Goal: Check status: Check status

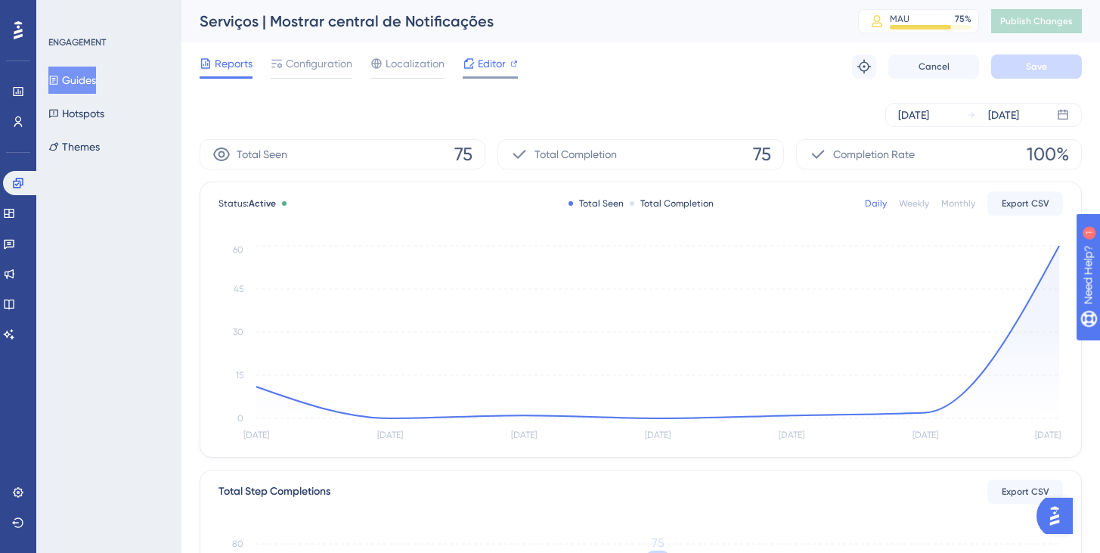
click at [483, 73] on div "Editor" at bounding box center [490, 66] width 55 height 24
click at [336, 63] on span "Configuration" at bounding box center [319, 63] width 67 height 18
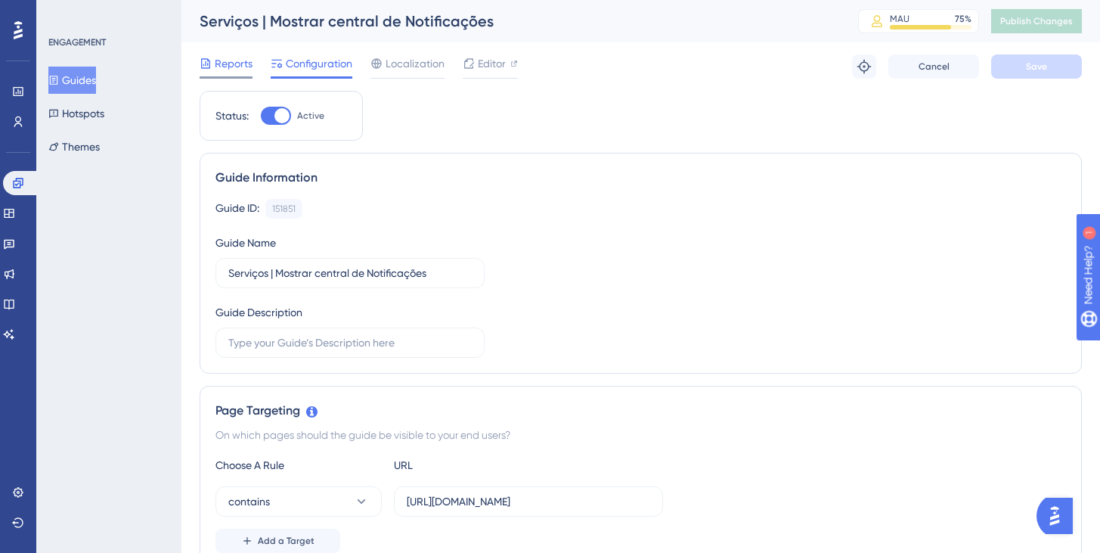
click at [219, 62] on span "Reports" at bounding box center [234, 63] width 38 height 18
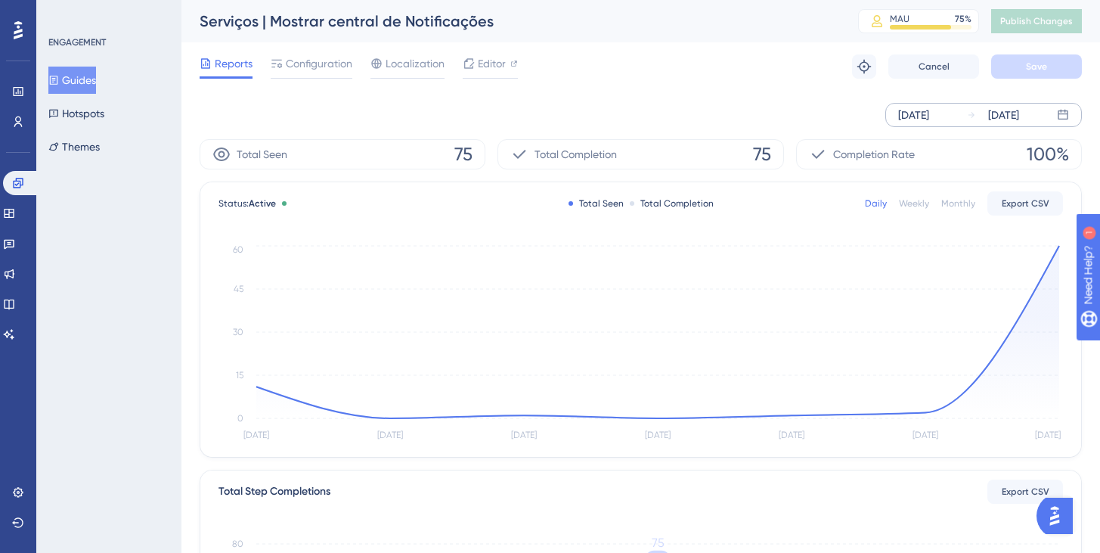
click at [929, 116] on div "[DATE]" at bounding box center [913, 115] width 31 height 18
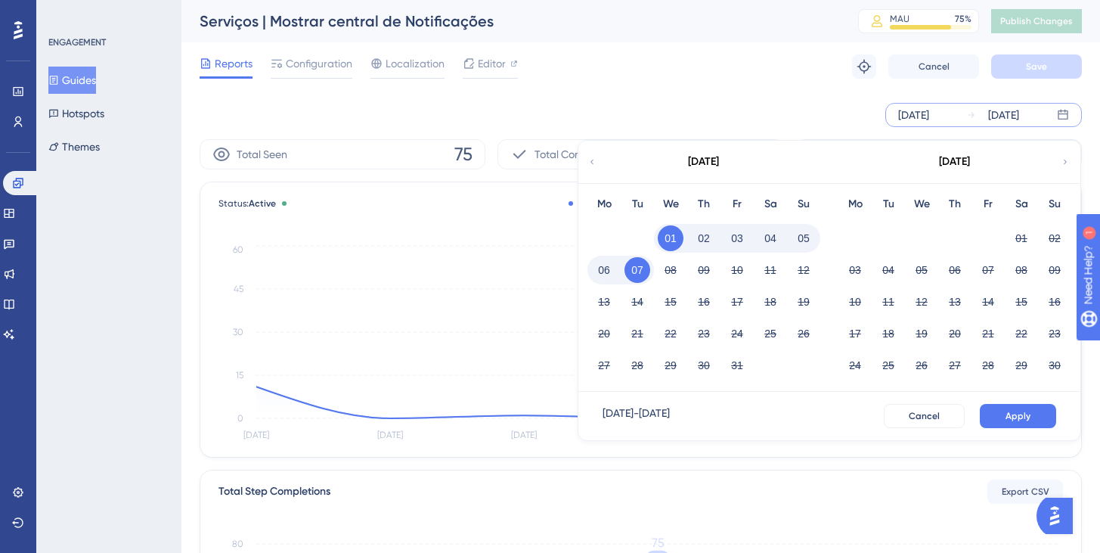
click at [431, 92] on div "[DATE] [DATE] [DATE] Mo Tu We Th Fr Sa Su 01 02 03 04 05 06 07 08 09 10 11 12 1…" at bounding box center [641, 115] width 883 height 48
